Goal: Information Seeking & Learning: Learn about a topic

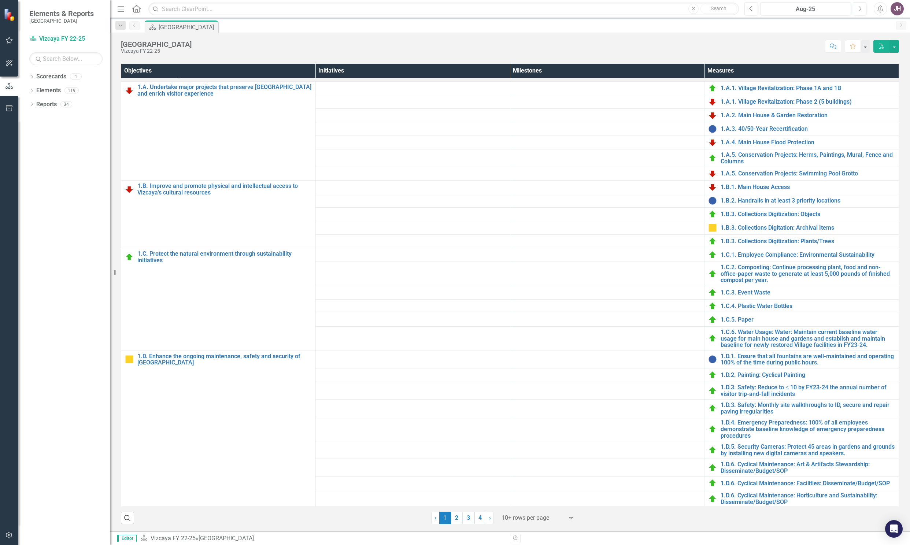
scroll to position [18, 0]
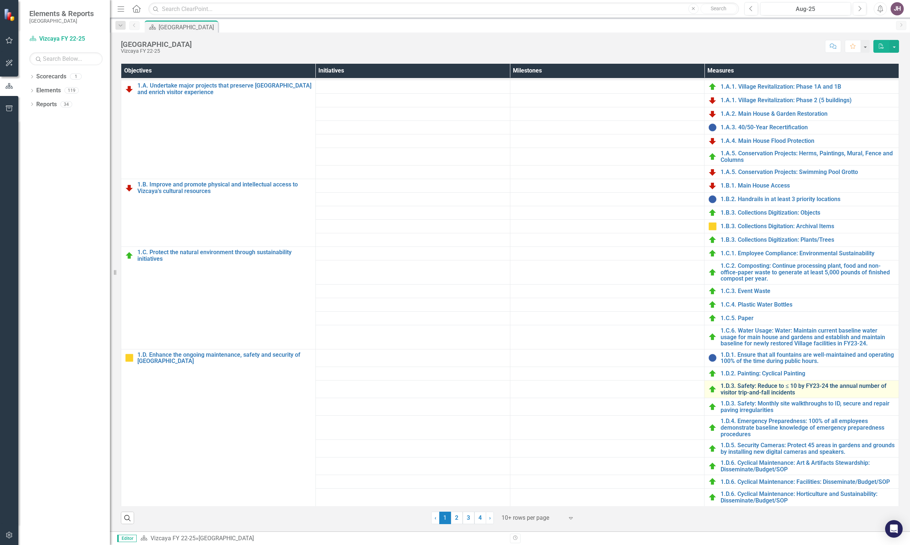
click at [734, 385] on link "1.D.3. Safety: Reduce to ≤ 10 by FY23-24 the annual number of visitor trip-and-…" at bounding box center [808, 389] width 174 height 13
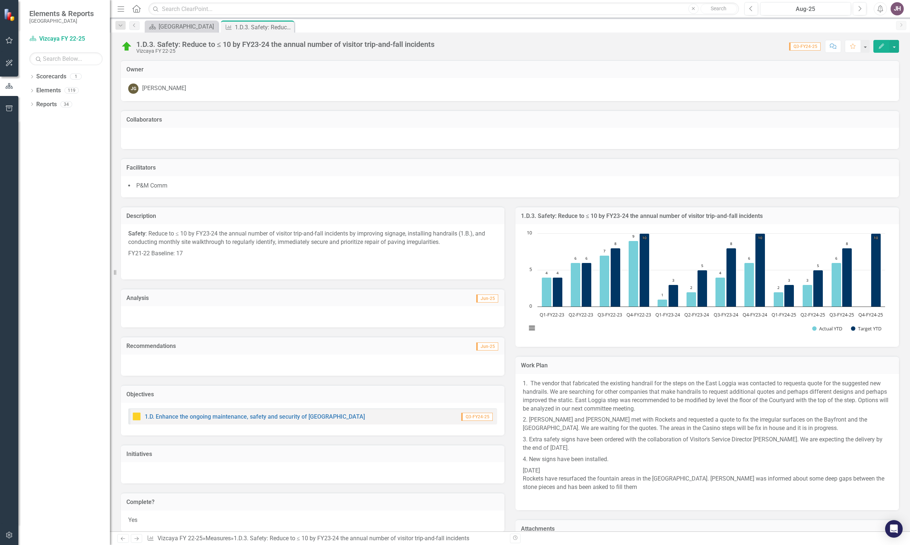
drag, startPoint x: 760, startPoint y: 214, endPoint x: 583, endPoint y: 207, distance: 177.4
click at [583, 207] on div "1.D.3. Safety: Reduce to ≤ 10 by FY23-24 the annual number of visitor trip-and-…" at bounding box center [707, 216] width 384 height 18
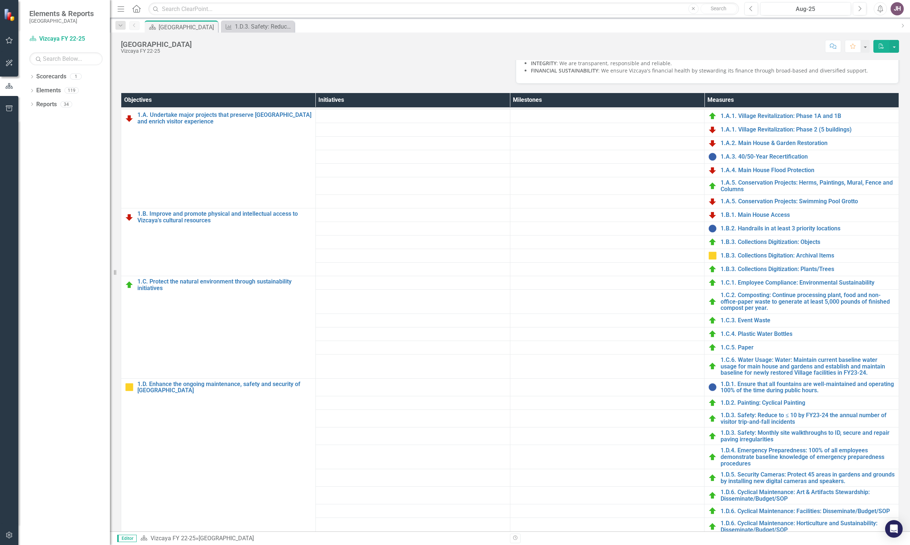
scroll to position [280, 0]
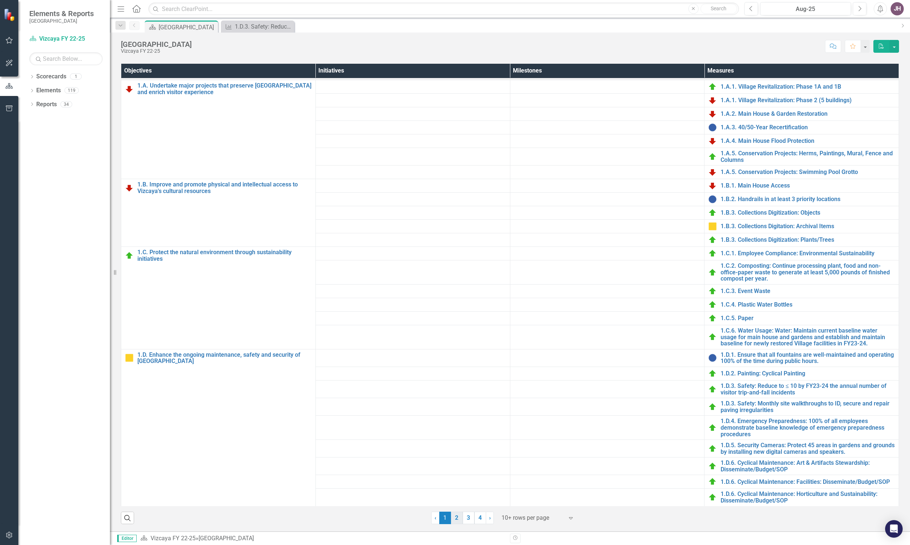
click at [455, 521] on link "2" at bounding box center [457, 518] width 12 height 12
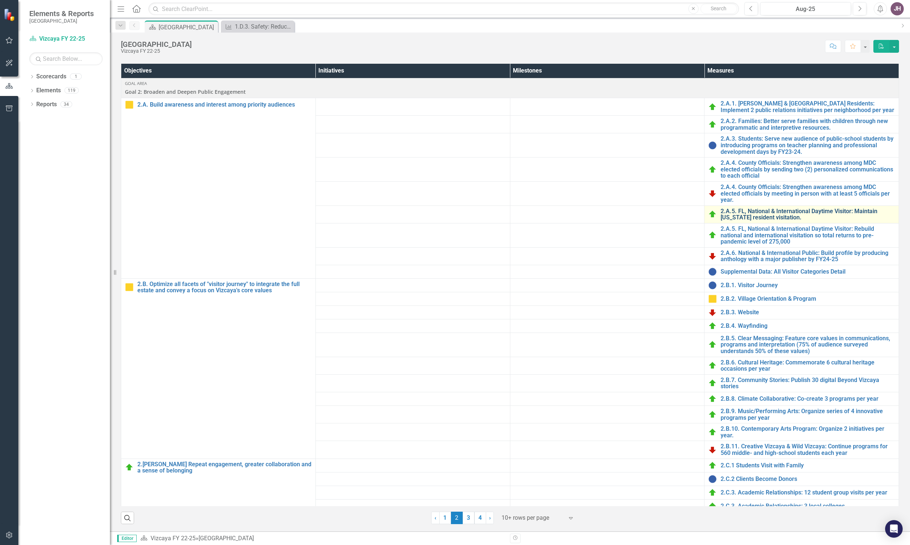
click at [747, 218] on link "2.A.5. FL, National & International Daytime Visitor: Maintain [US_STATE] reside…" at bounding box center [808, 214] width 174 height 13
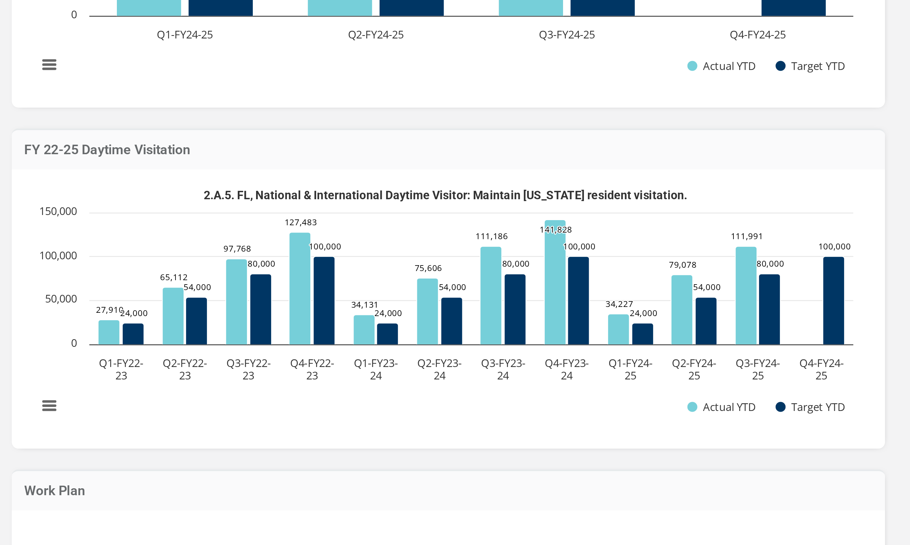
drag, startPoint x: 725, startPoint y: 467, endPoint x: 763, endPoint y: 468, distance: 38.5
click at [763, 457] on div "2.A.5. FL, National & International Daytime Visitor: Maintain [US_STATE] reside…" at bounding box center [707, 395] width 384 height 123
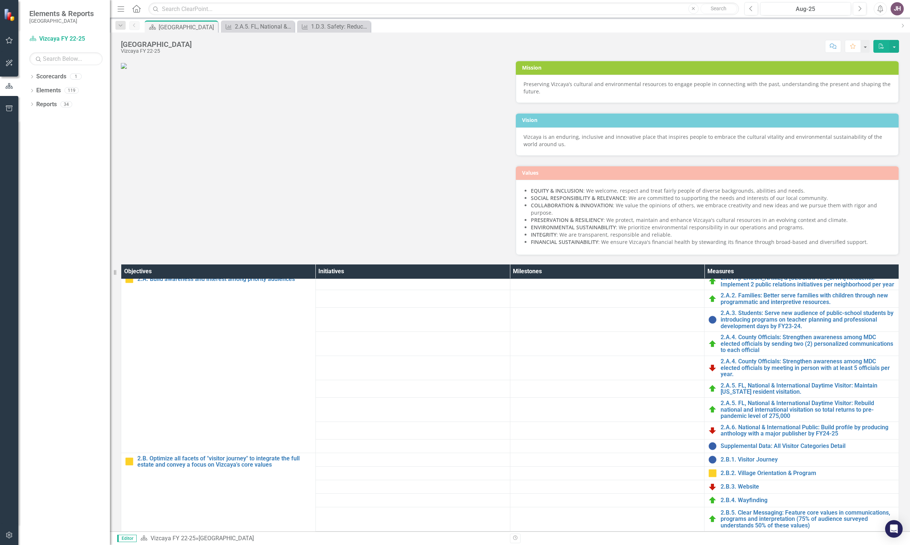
scroll to position [31, 0]
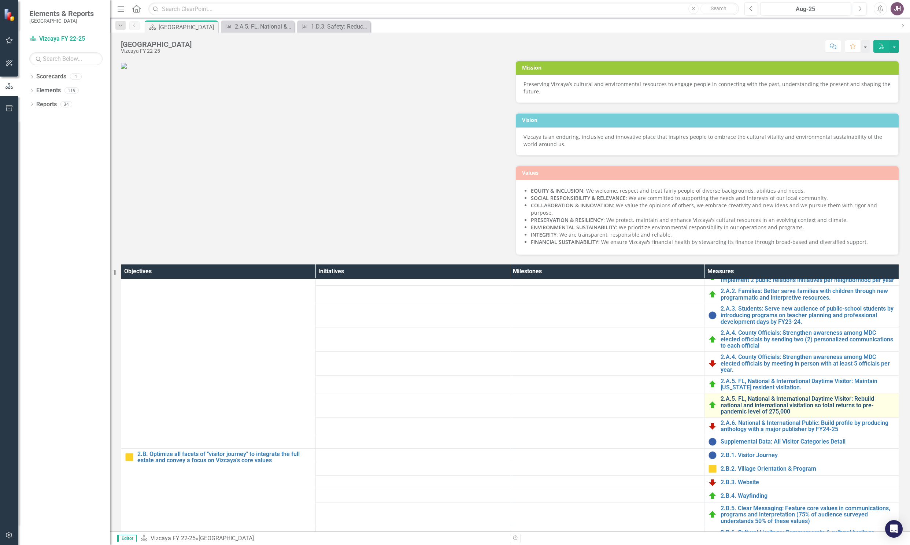
click at [742, 415] on link "2.A.5. FL, National & International Daytime Visitor: Rebuild national and inter…" at bounding box center [808, 405] width 174 height 19
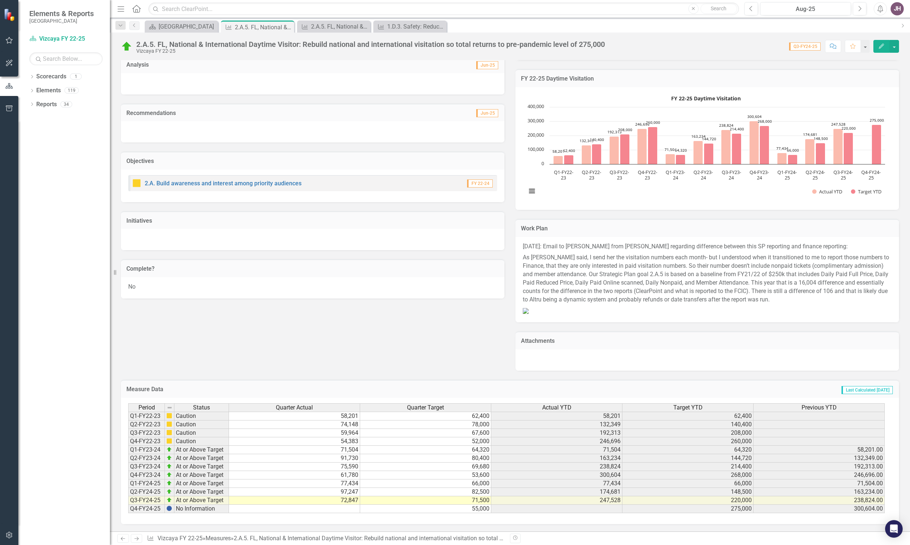
scroll to position [344, 0]
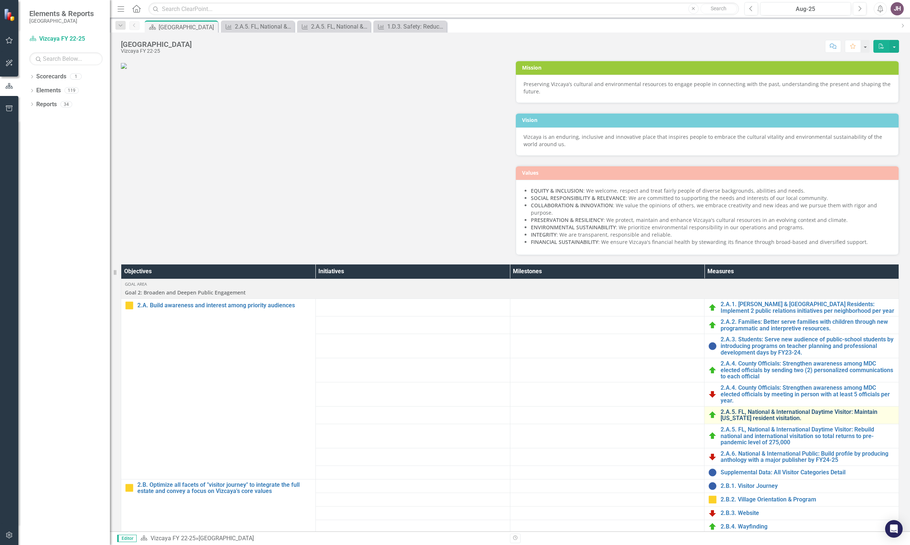
click at [769, 422] on link "2.A.5. FL, National & International Daytime Visitor: Maintain [US_STATE] reside…" at bounding box center [808, 415] width 174 height 13
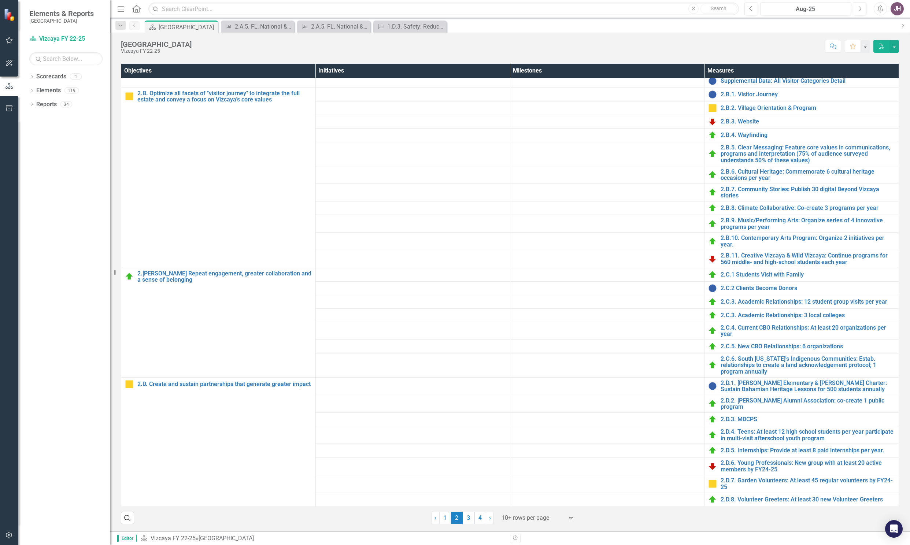
scroll to position [280, 0]
click at [476, 517] on link "4" at bounding box center [480, 518] width 12 height 12
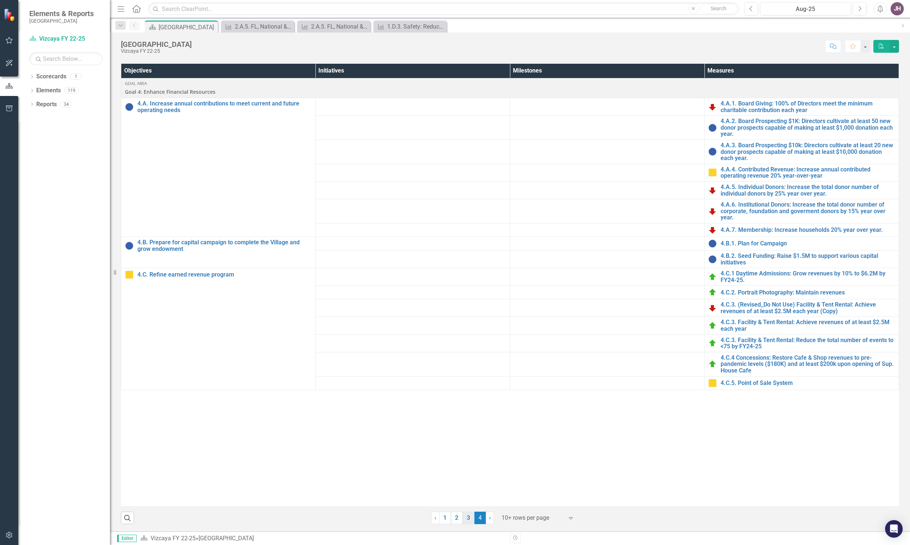
click at [465, 522] on link "3" at bounding box center [469, 518] width 12 height 12
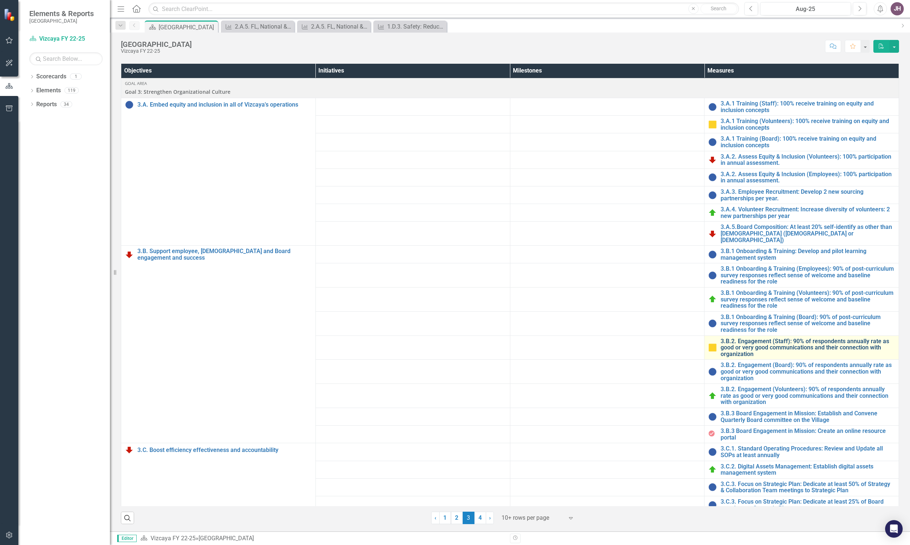
click at [736, 339] on link "3.B.2. Engagement (Staff): 90% of respondents annually rate as good or very goo…" at bounding box center [808, 347] width 174 height 19
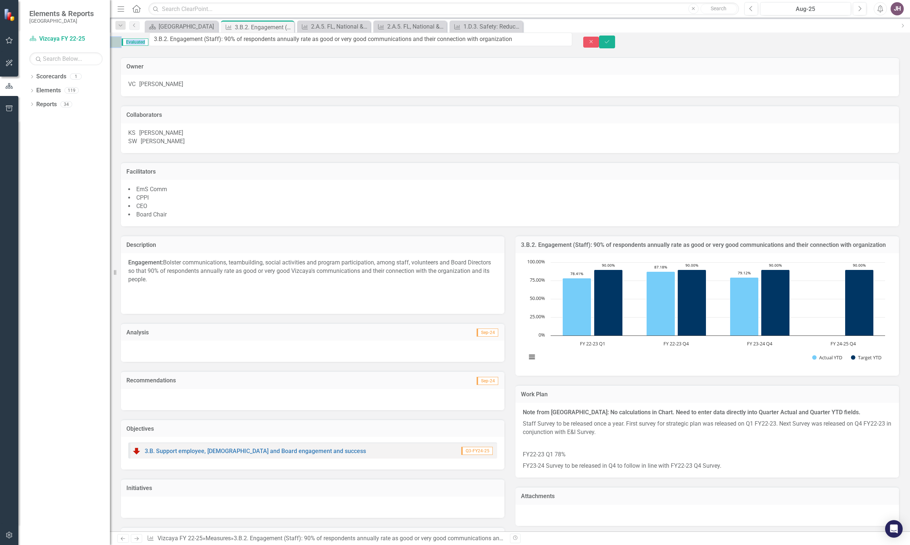
drag, startPoint x: 592, startPoint y: 44, endPoint x: 263, endPoint y: 35, distance: 329.8
drag, startPoint x: 263, startPoint y: 35, endPoint x: 240, endPoint y: 42, distance: 23.6
click at [240, 42] on input "3.B.2. Engagement (Staff): 90% of respondents annually rate as good or very goo…" at bounding box center [360, 40] width 423 height 14
drag, startPoint x: 240, startPoint y: 42, endPoint x: 546, endPoint y: 25, distance: 306.0
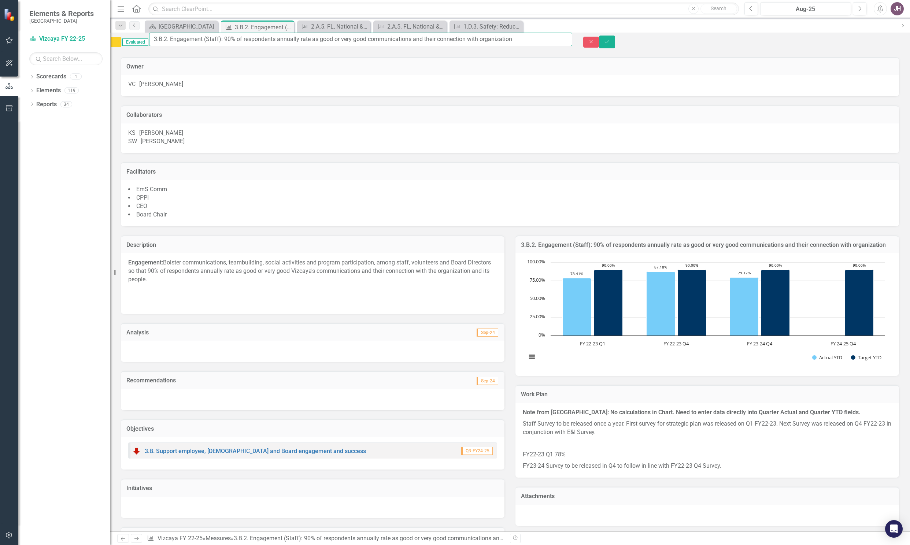
click at [546, 25] on div "Menu Home Search Close Search Previous Aug-25 Next Alerts JH User Edit Profile …" at bounding box center [510, 272] width 800 height 545
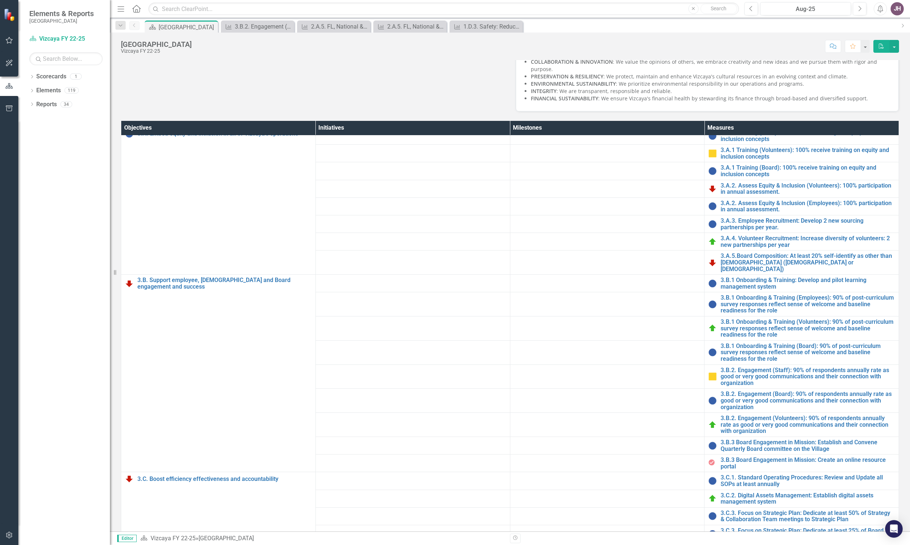
scroll to position [146, 0]
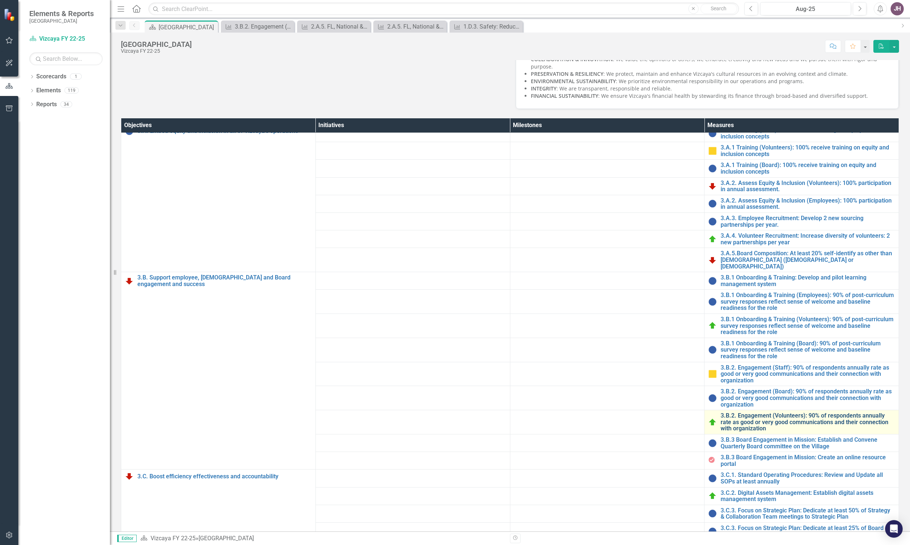
click at [733, 432] on link "3.B.2. Engagement (Volunteers): 90% of respondents annually rate as good or ver…" at bounding box center [808, 421] width 174 height 19
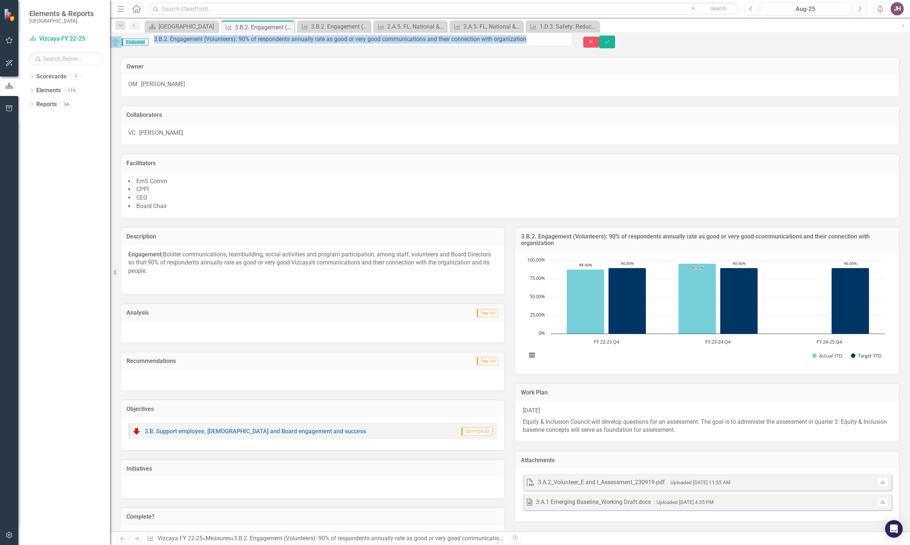
copy div "Evaluated Close Save Owner OM [PERSON_NAME] Collaborators VC [PERSON_NAME] Faci…"
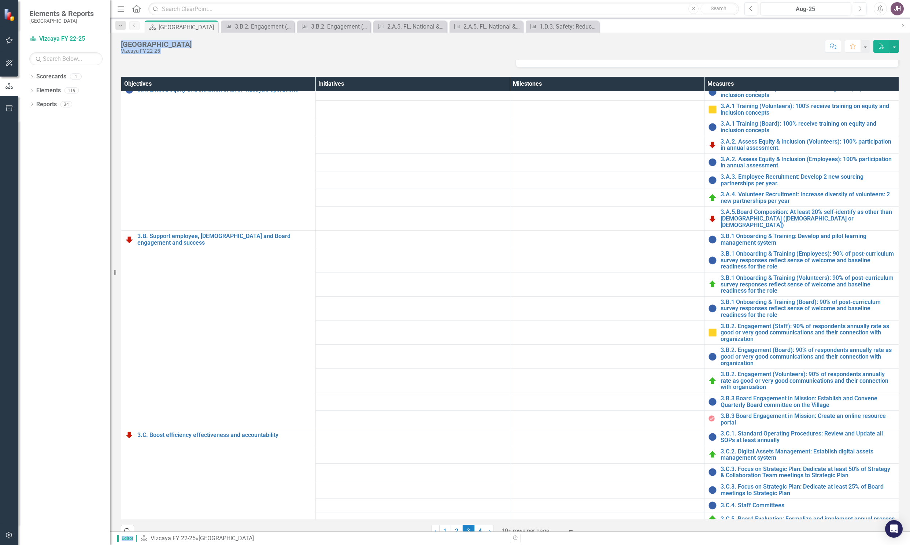
scroll to position [191, 0]
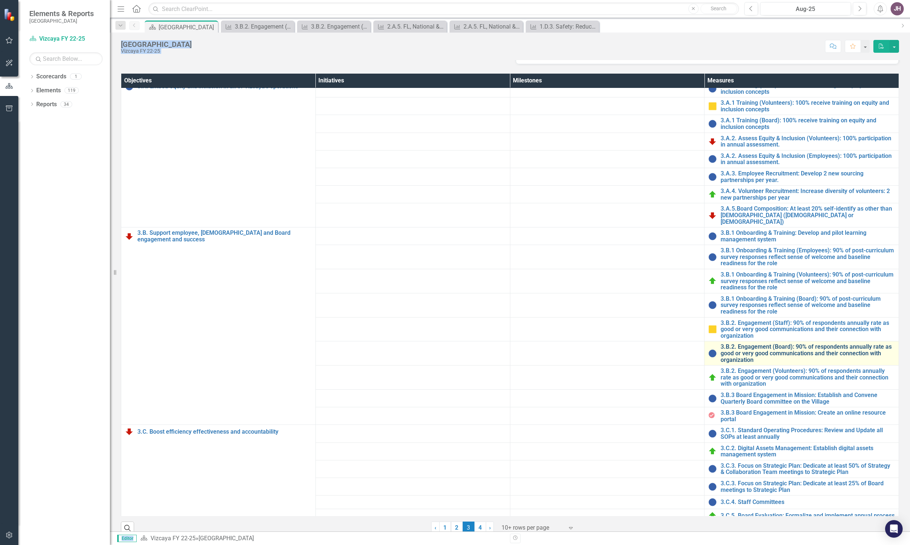
click at [734, 363] on link "3.B.2. Engagement (Board): 90% of respondents annually rate as good or very goo…" at bounding box center [808, 353] width 174 height 19
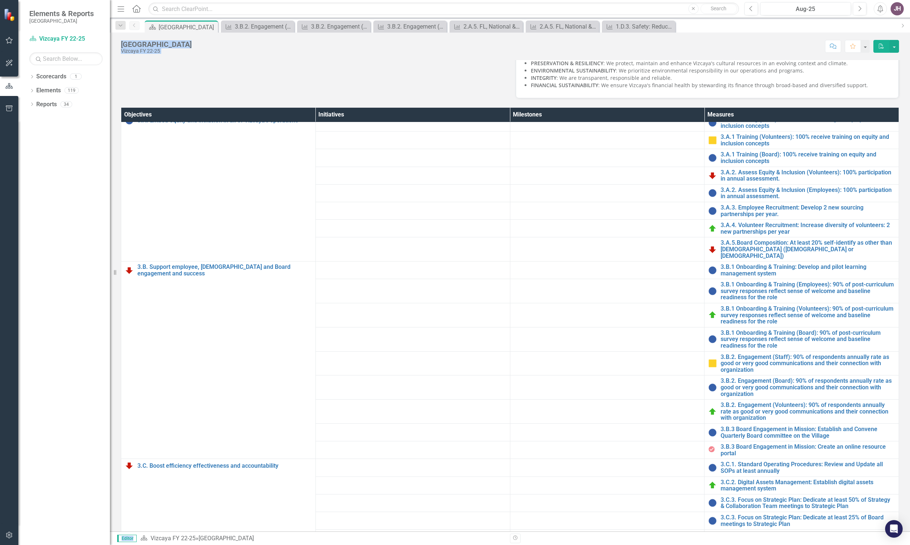
scroll to position [157, 0]
click at [740, 325] on link "3.B.1 Onboarding & Training (Volunteers): 90% of post-curriculum survey respons…" at bounding box center [808, 314] width 174 height 19
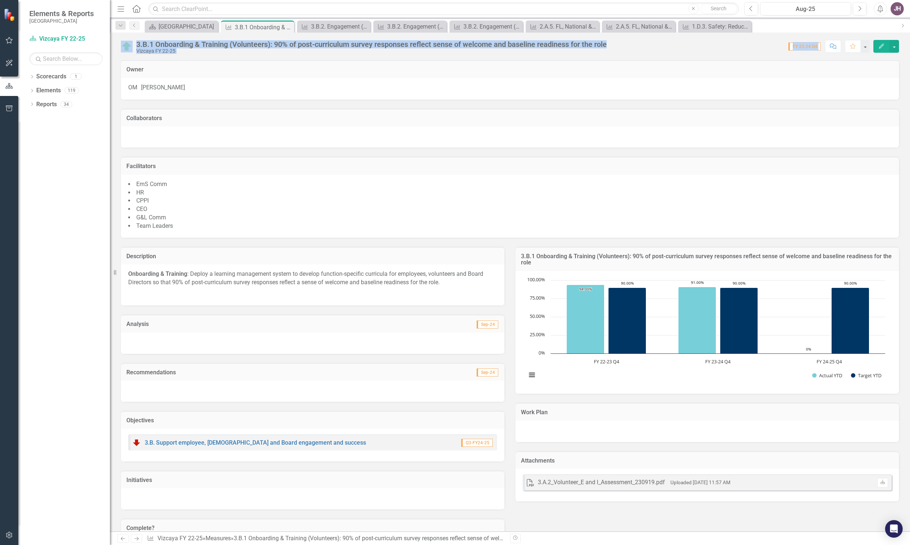
click at [332, 41] on div "3.B.1 Onboarding & Training (Volunteers): 90% of post-curriculum survey respons…" at bounding box center [371, 44] width 470 height 8
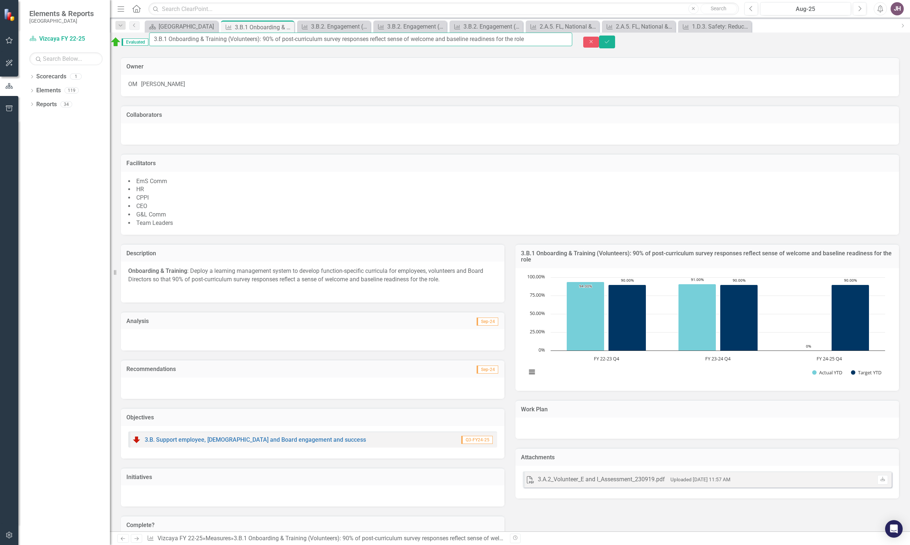
drag, startPoint x: 548, startPoint y: 41, endPoint x: 188, endPoint y: 42, distance: 360.4
click at [188, 42] on input "3.B.1 Onboarding & Training (Volunteers): 90% of post-curriculum survey respons…" at bounding box center [360, 40] width 423 height 14
